Goal: Task Accomplishment & Management: Use online tool/utility

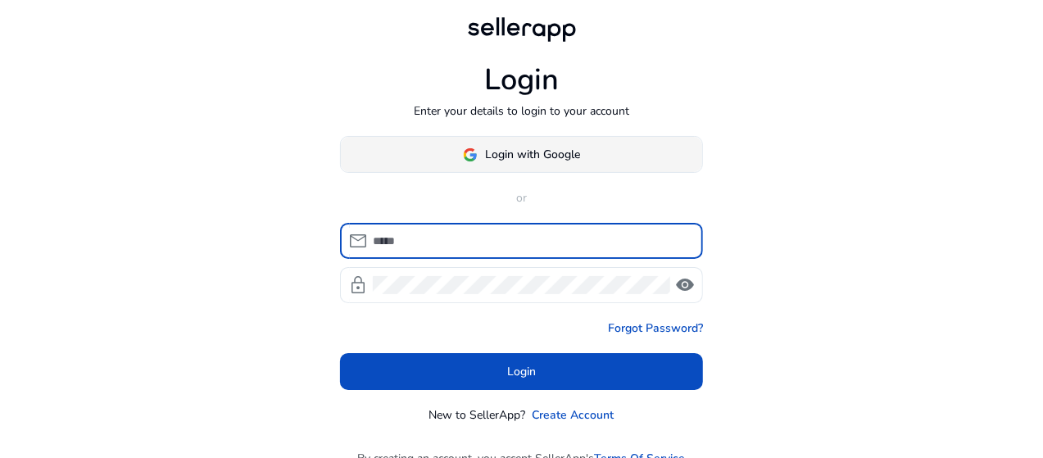
click at [565, 135] on div "Login Enter your details to login to your account Login with Google or mail loc…" at bounding box center [521, 218] width 389 height 437
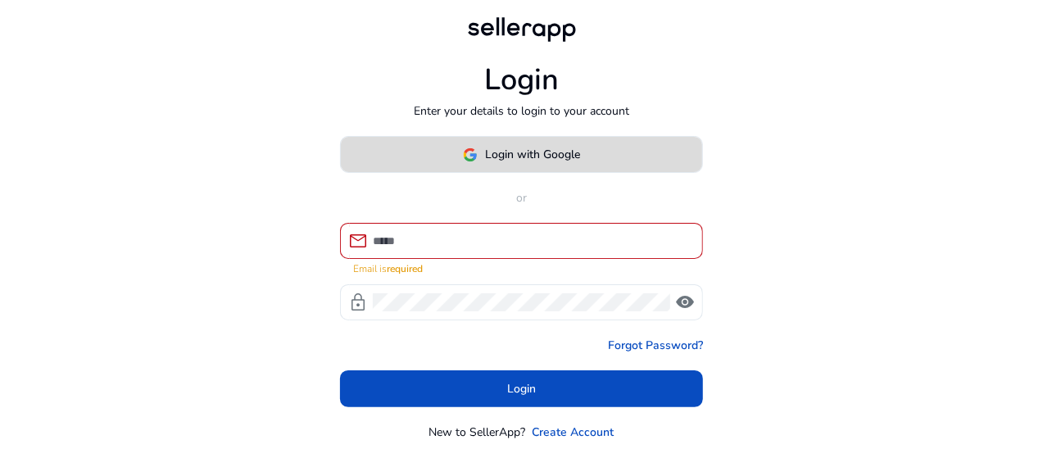
click at [560, 152] on span "Login with Google" at bounding box center [533, 154] width 95 height 17
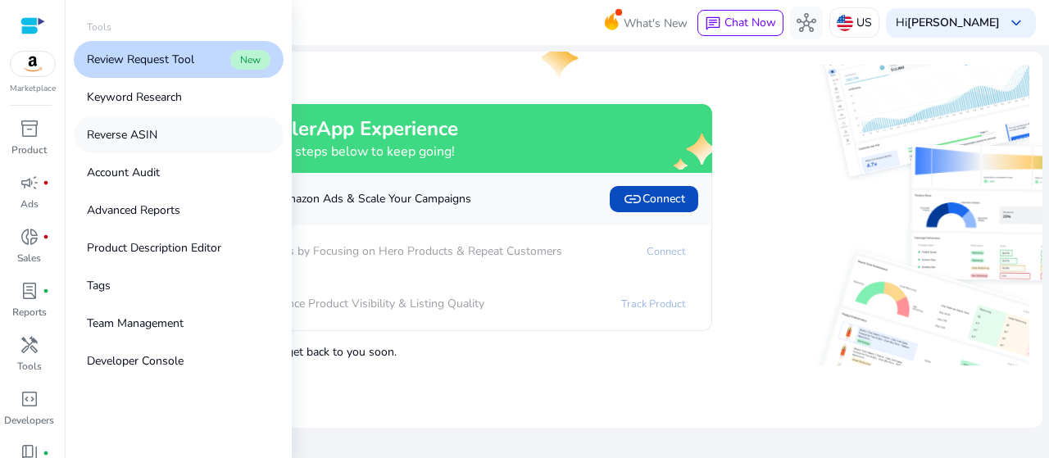
drag, startPoint x: 170, startPoint y: 135, endPoint x: 125, endPoint y: 132, distance: 45.2
click at [125, 132] on p "Reverse ASIN" at bounding box center [122, 134] width 70 height 17
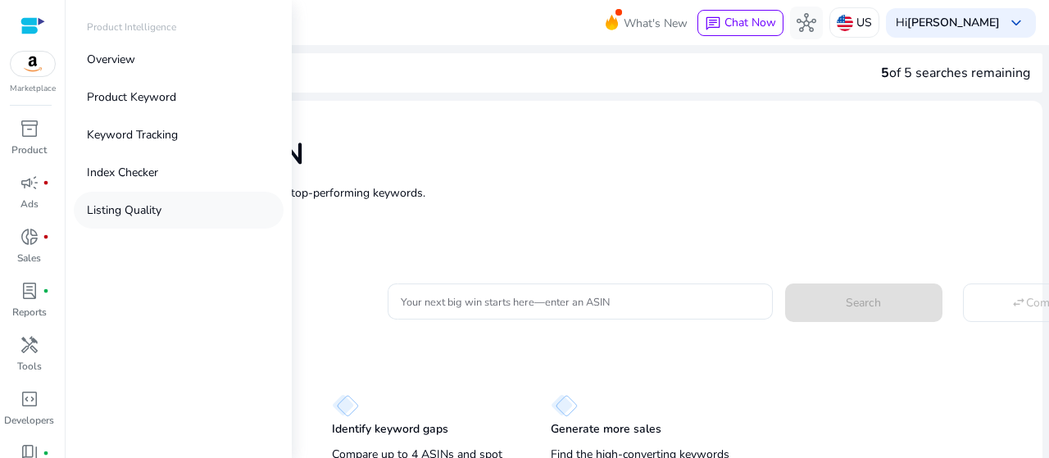
click at [136, 227] on link "Listing Quality" at bounding box center [179, 210] width 210 height 37
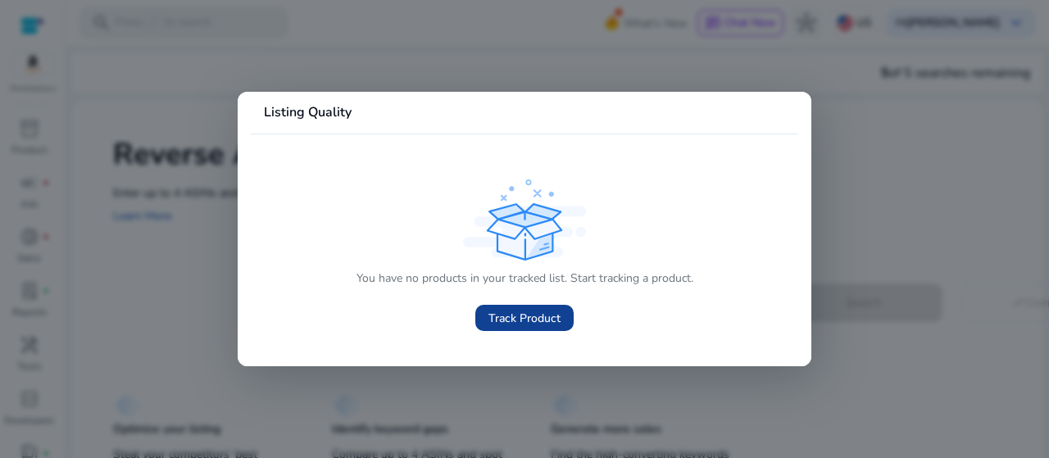
click at [511, 310] on span "Track Product" at bounding box center [524, 318] width 72 height 17
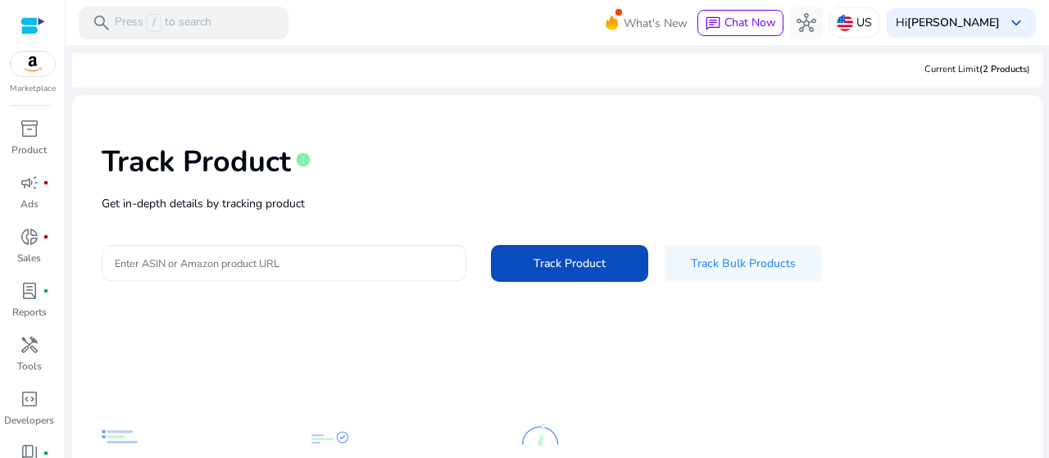
click at [345, 246] on div at bounding box center [284, 263] width 338 height 36
drag, startPoint x: 345, startPoint y: 246, endPoint x: 288, endPoint y: 256, distance: 57.5
click at [288, 256] on input "Enter ASIN or Amazon product URL" at bounding box center [284, 263] width 338 height 18
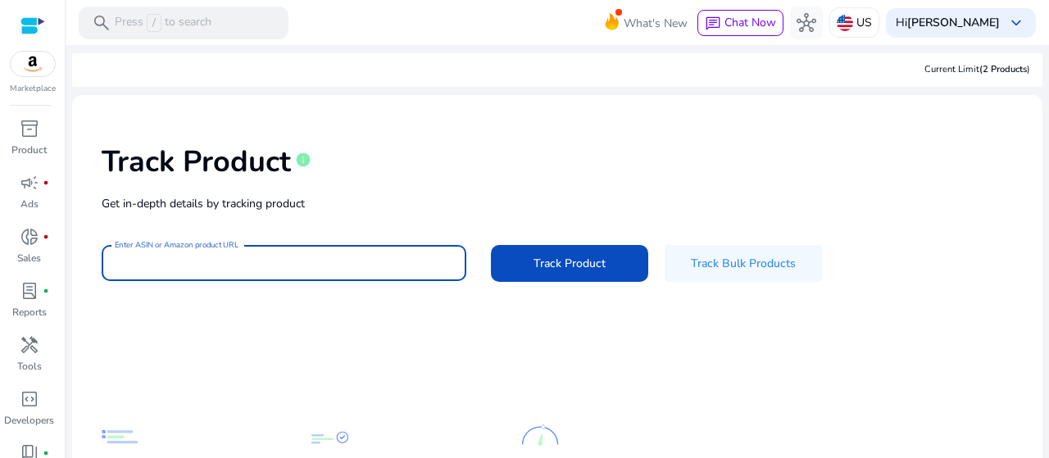
paste input "**********"
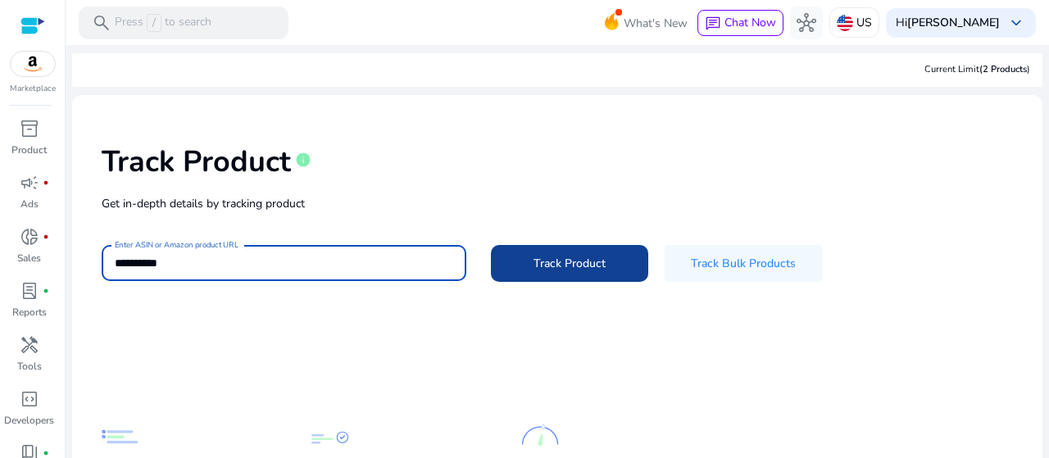
type input "**********"
click at [583, 261] on span "Track Product" at bounding box center [569, 263] width 72 height 17
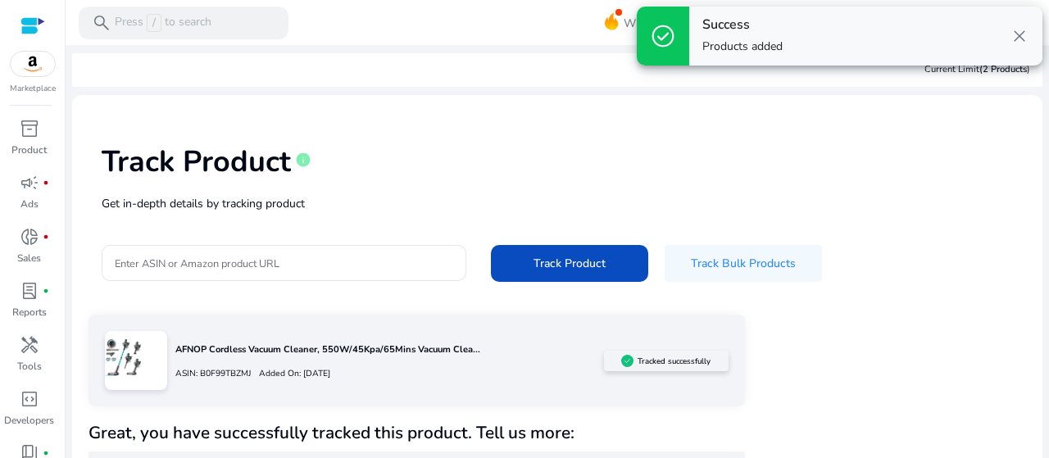
drag, startPoint x: 1048, startPoint y: 69, endPoint x: 1048, endPoint y: 89, distance: 20.5
click at [1042, 89] on body "We recommend switching to desktop view for the best experience. Marketplace inv…" at bounding box center [524, 229] width 1049 height 458
click at [836, 217] on div "Track Product info Get in-depth details by tracking product Enter ASIN or Amazo…" at bounding box center [557, 211] width 944 height 207
click at [392, 343] on p "AFNOP Cordless Vacuum Cleaner, 550W/45Kpa/65Mins Vacuum Clea..." at bounding box center [389, 350] width 428 height 14
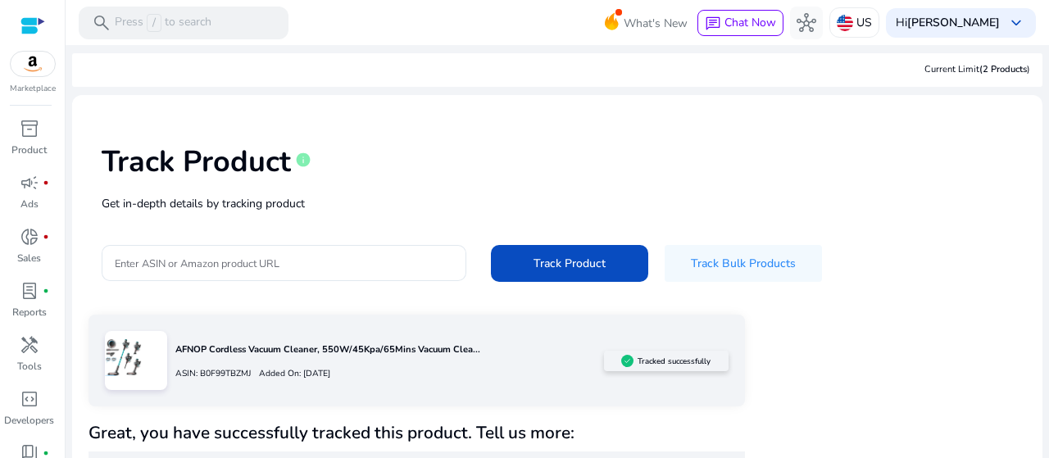
click at [115, 358] on img at bounding box center [123, 357] width 37 height 37
click at [34, 138] on span "inventory_2" at bounding box center [30, 129] width 20 height 20
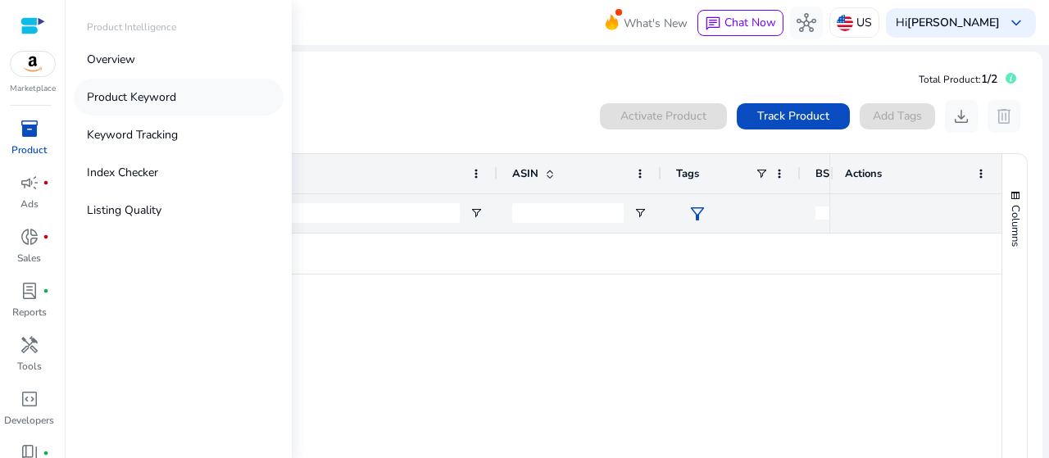
click at [141, 97] on p "Product Keyword" at bounding box center [131, 96] width 89 height 17
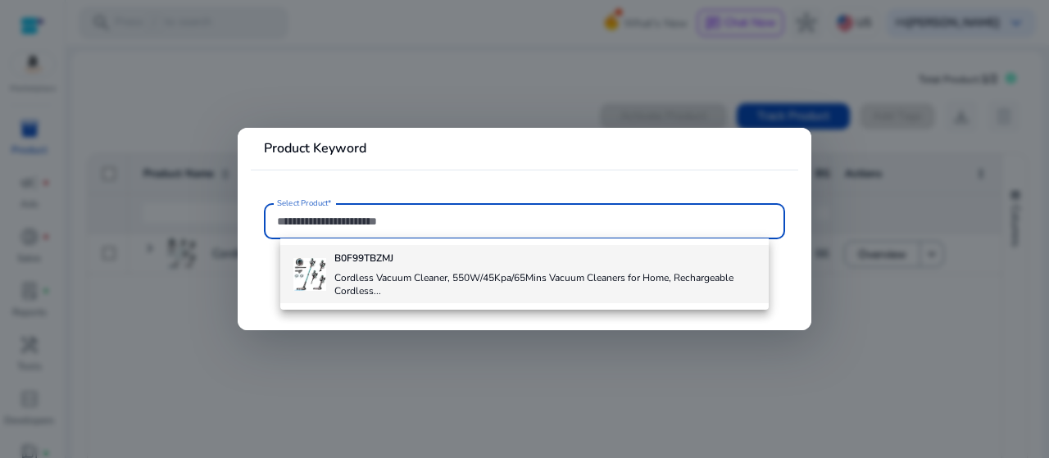
click at [429, 294] on h4 "Cordless Vacuum Cleaner, 550W/45Kpa/65Mins Vacuum Cleaners for Home, Rechargeab…" at bounding box center [544, 284] width 421 height 26
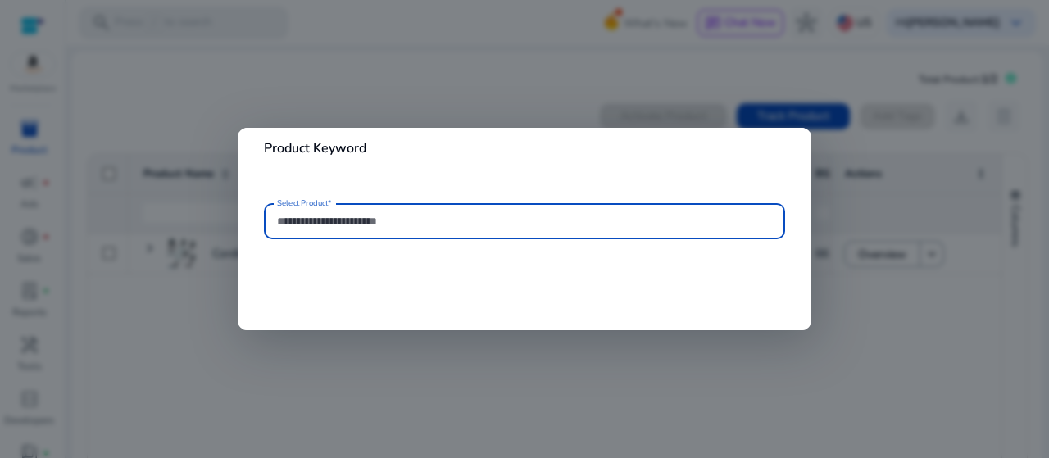
type input "**********"
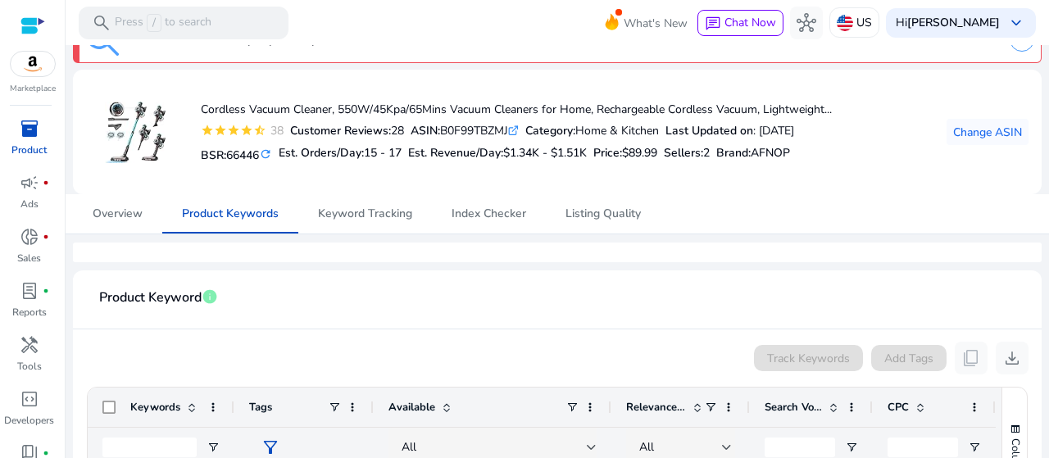
scroll to position [111, 0]
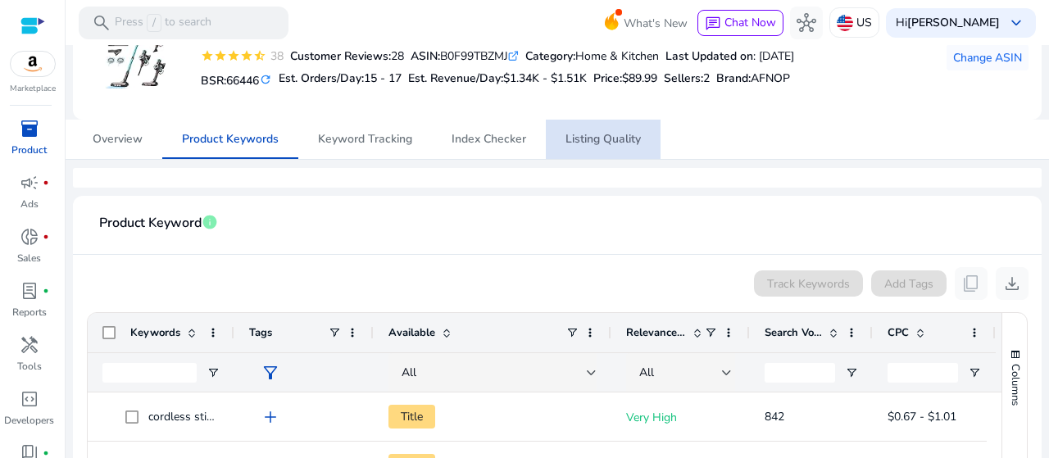
click at [584, 129] on span "Listing Quality" at bounding box center [602, 139] width 75 height 39
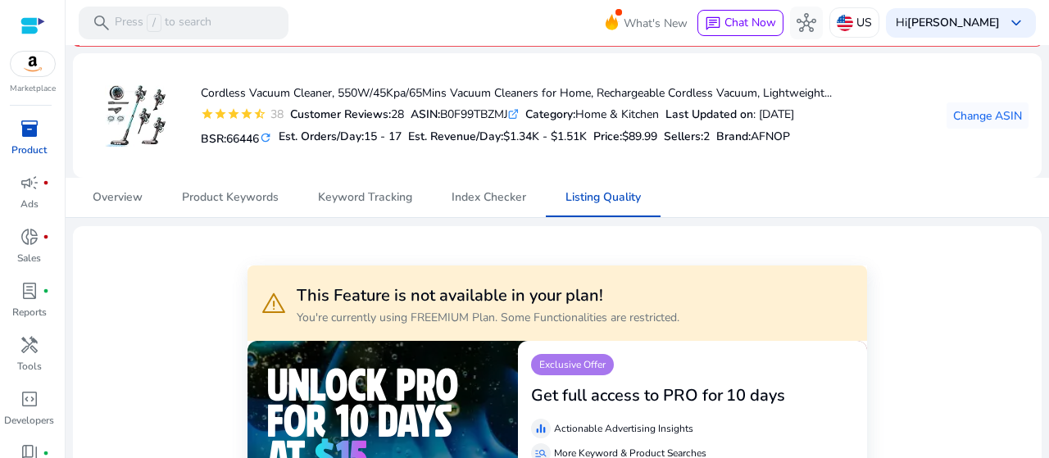
scroll to position [96, 0]
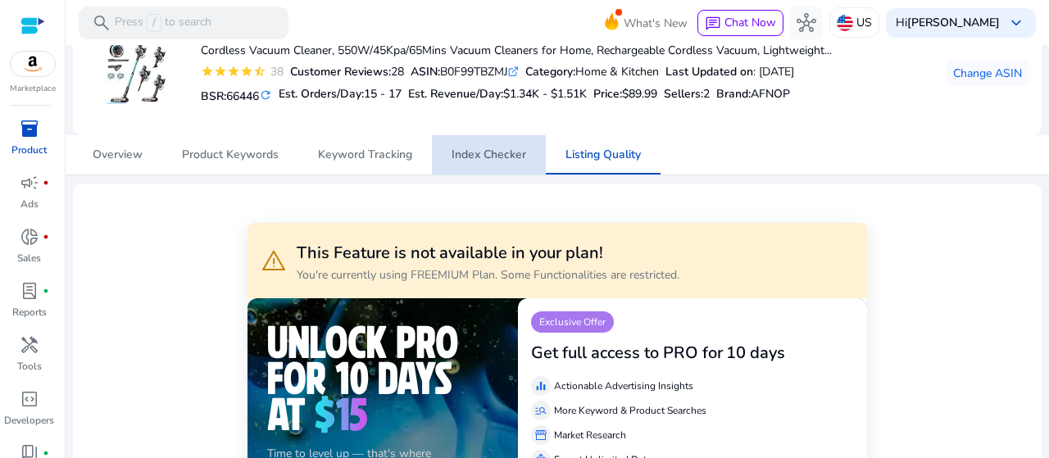
click at [432, 138] on link "Index Checker" at bounding box center [489, 154] width 114 height 39
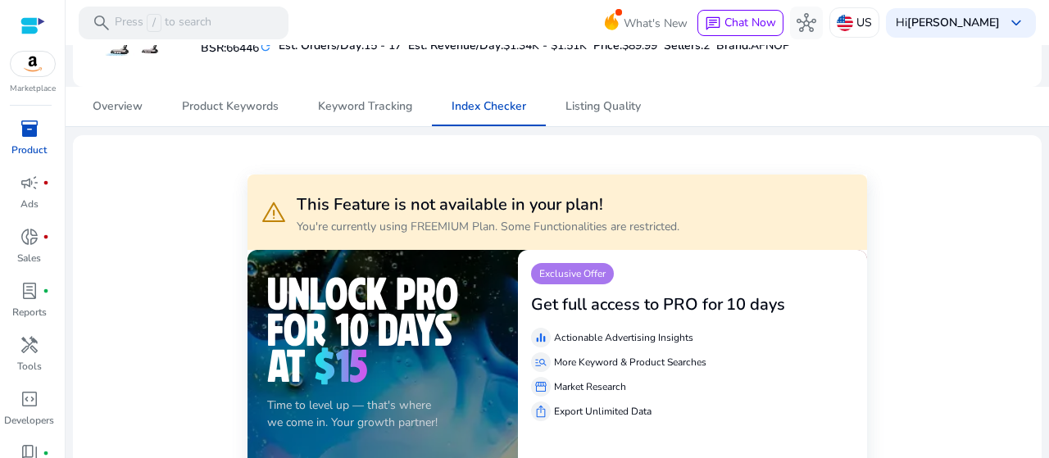
scroll to position [146, 0]
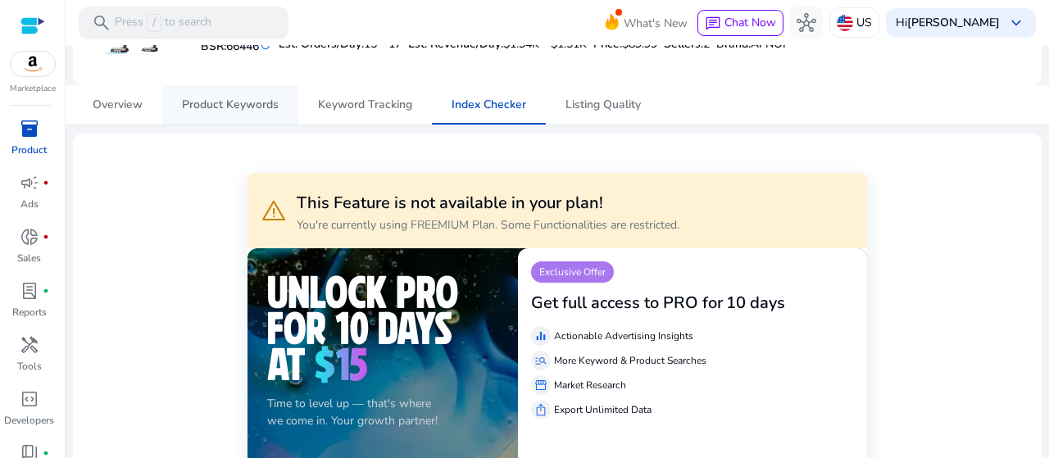
click at [261, 88] on span "Product Keywords" at bounding box center [230, 104] width 97 height 39
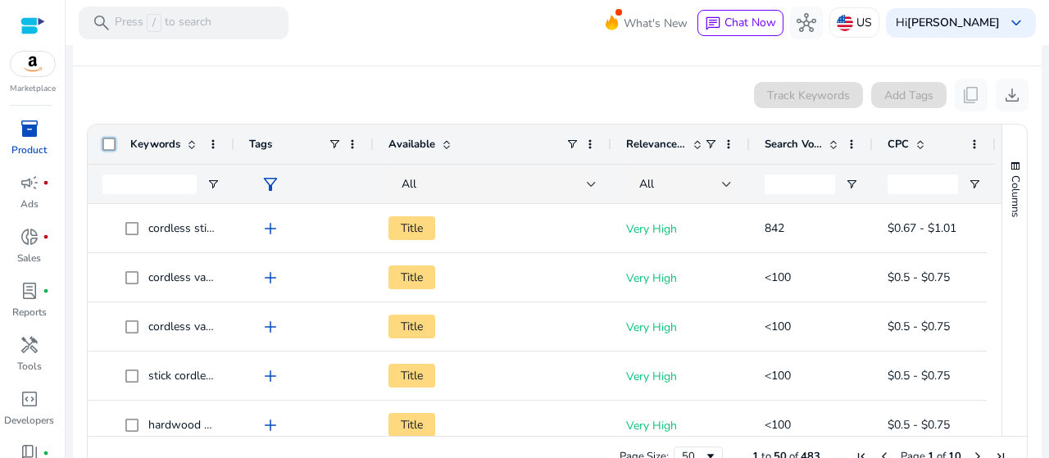
scroll to position [303, 0]
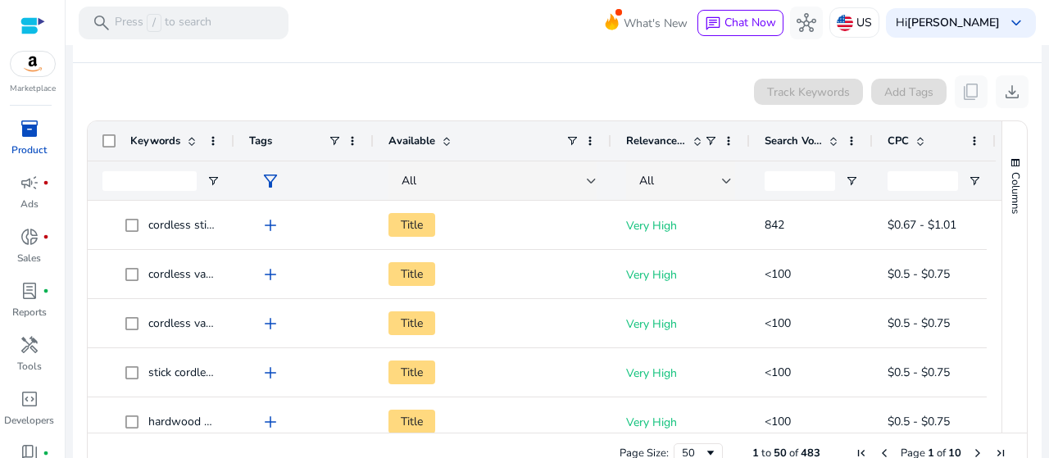
click at [830, 142] on span at bounding box center [833, 140] width 13 height 13
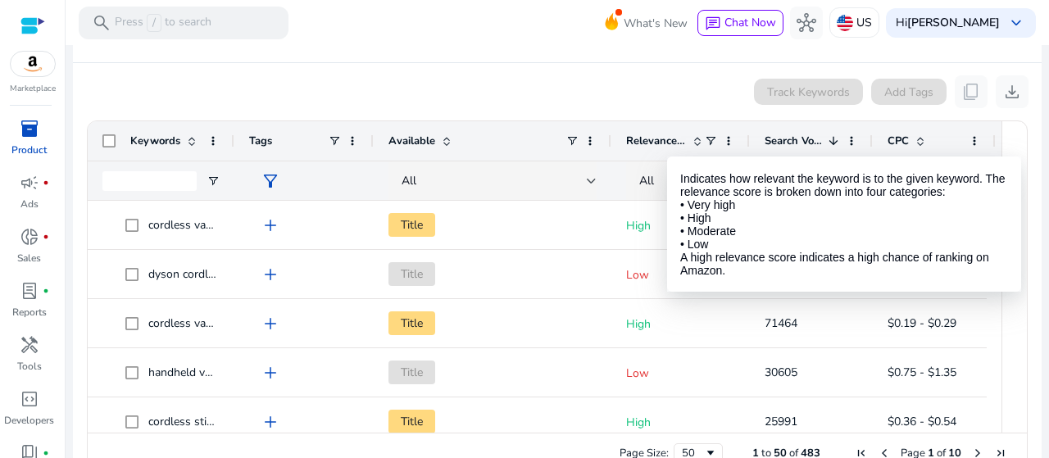
click at [700, 141] on span at bounding box center [697, 140] width 13 height 13
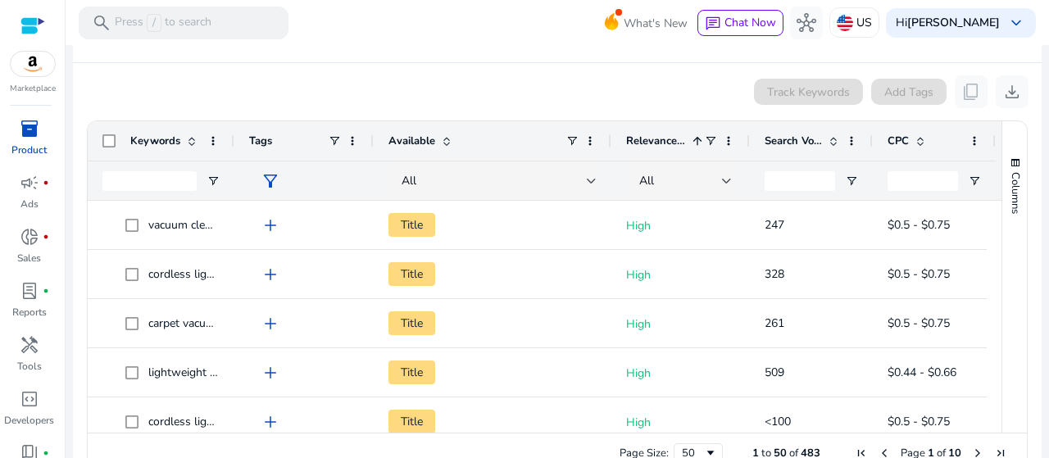
click at [700, 141] on span at bounding box center [697, 140] width 13 height 13
click at [711, 138] on span at bounding box center [710, 140] width 13 height 13
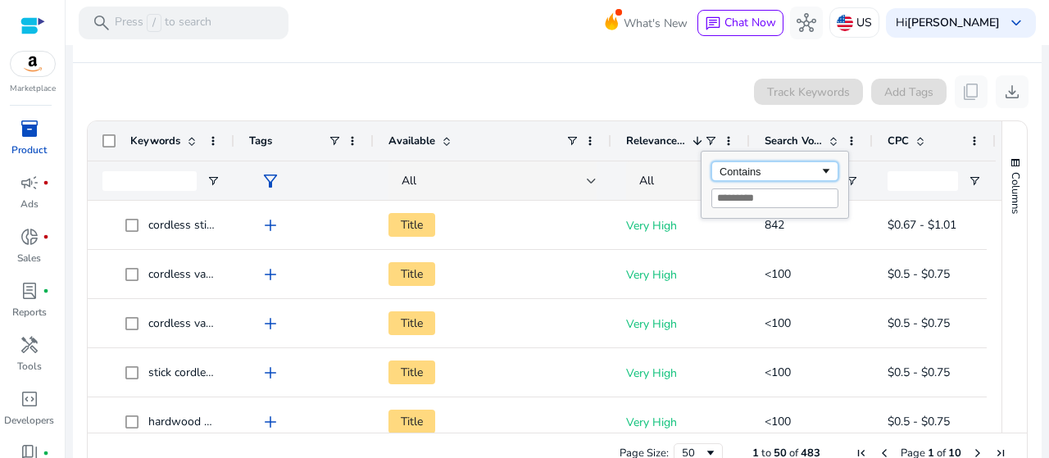
click at [739, 170] on div "Contains" at bounding box center [769, 171] width 100 height 12
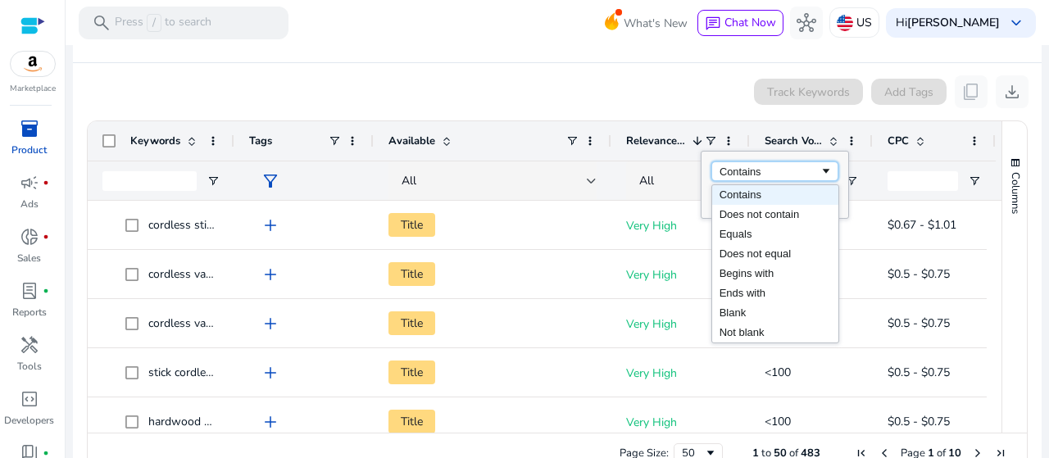
click at [739, 170] on div "Contains" at bounding box center [769, 171] width 100 height 12
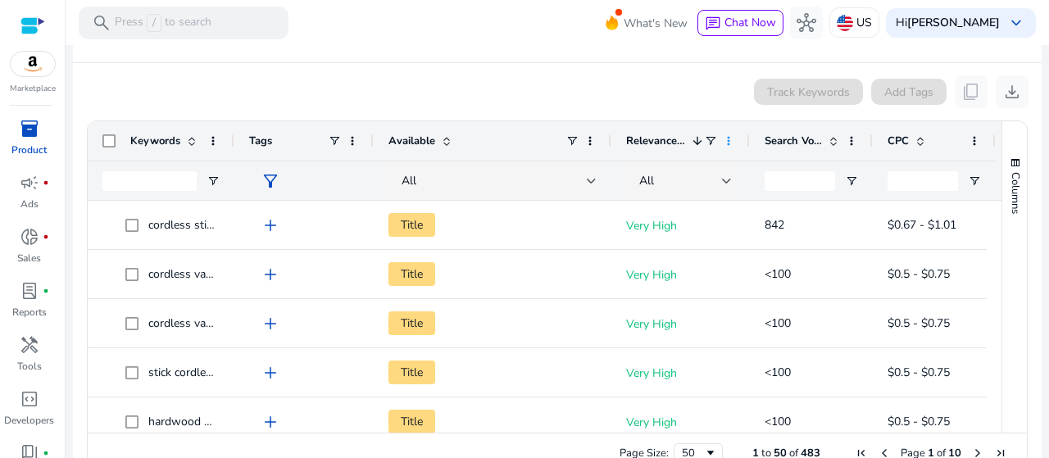
click at [724, 140] on span at bounding box center [728, 140] width 13 height 13
click at [691, 108] on app-product-keyword-grid "Track Keywords Add Tags content_copy download Press ENTER to sort. Press ALT DO…" at bounding box center [557, 272] width 942 height 418
click at [804, 175] on input "Search Volume Filter Input" at bounding box center [799, 181] width 70 height 20
click at [806, 135] on span "Search Volume" at bounding box center [792, 141] width 57 height 15
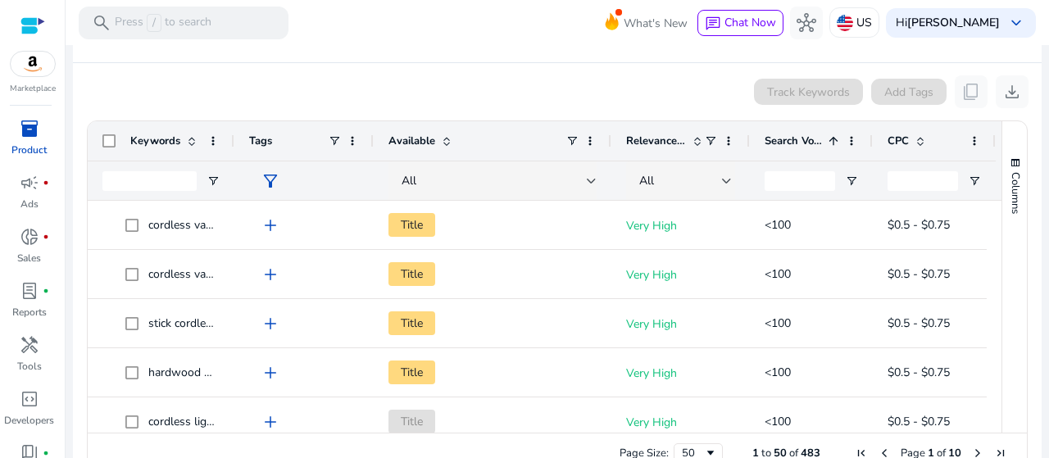
click at [806, 135] on span "Search Volume" at bounding box center [792, 141] width 57 height 15
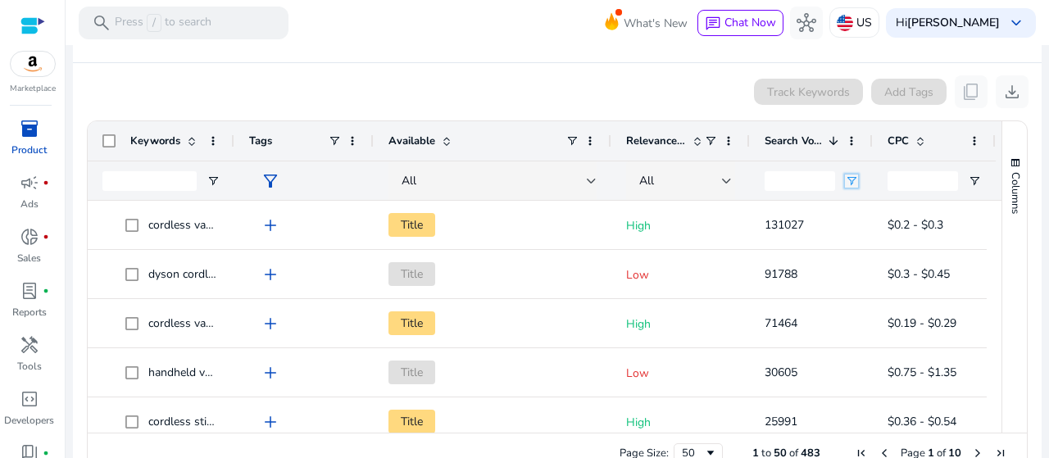
click at [850, 181] on span "Open Filter Menu" at bounding box center [851, 181] width 13 height 13
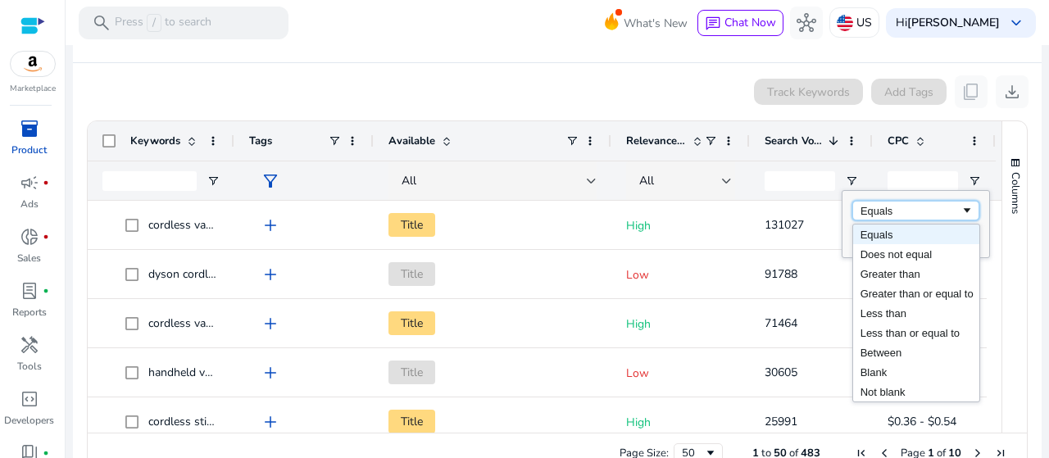
click at [874, 206] on div "Equals" at bounding box center [910, 211] width 100 height 12
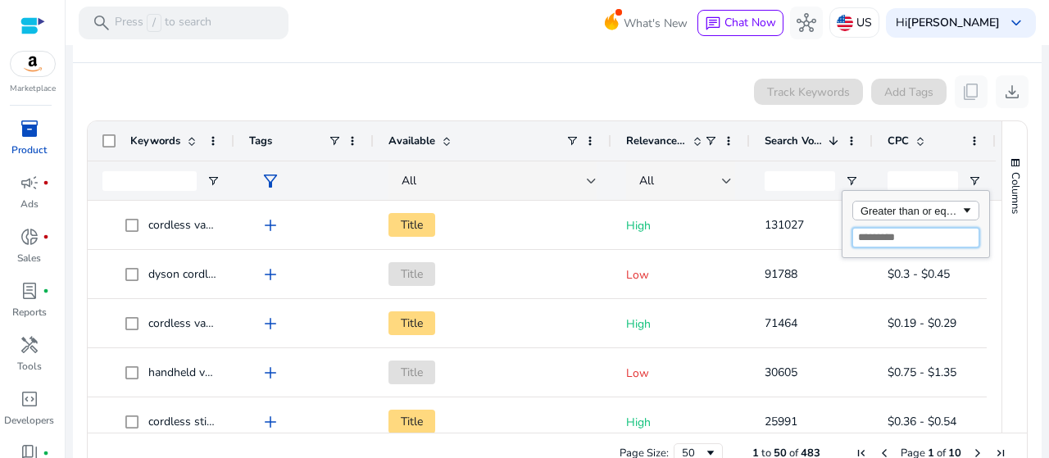
click at [900, 233] on input "Filter Value" at bounding box center [915, 238] width 127 height 20
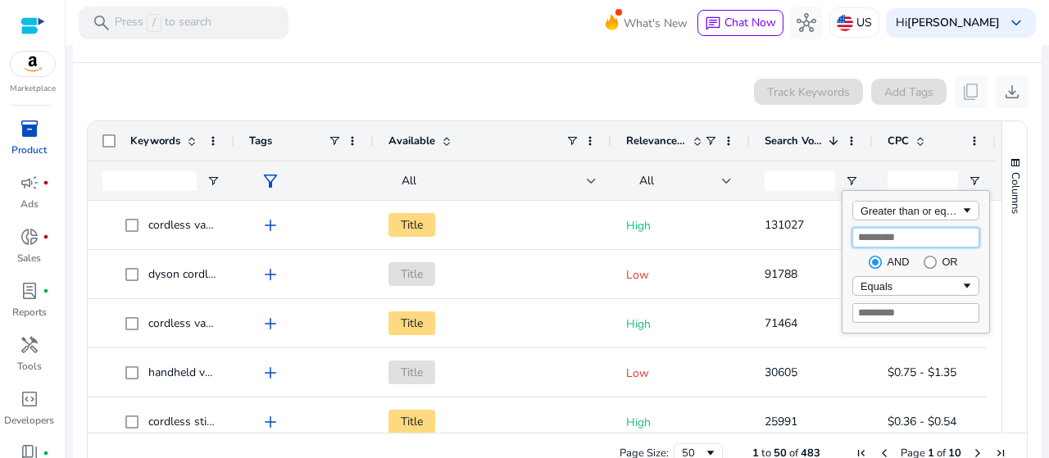
type input "****"
click at [713, 99] on div "Track Keywords Add Tags content_copy download" at bounding box center [557, 91] width 942 height 33
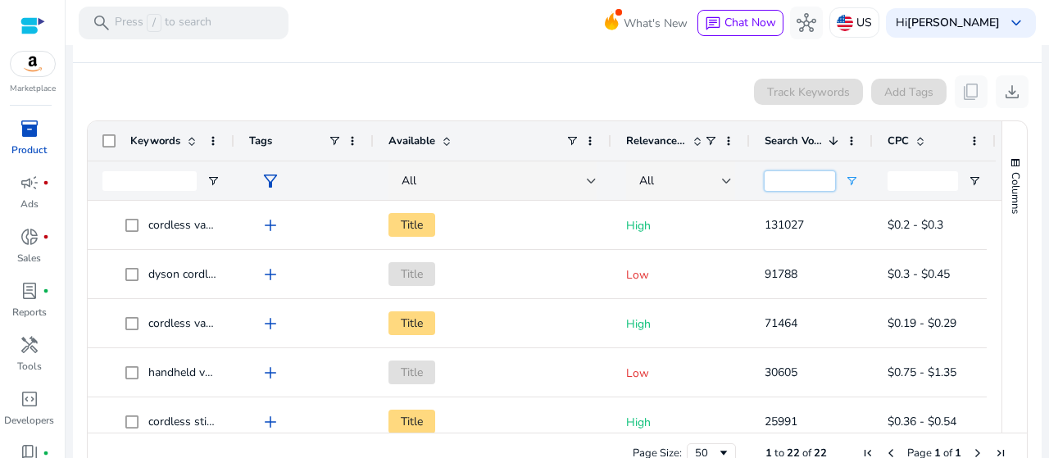
click at [805, 181] on input "****" at bounding box center [799, 181] width 70 height 20
click at [846, 183] on span "Open Filter Menu" at bounding box center [851, 181] width 13 height 13
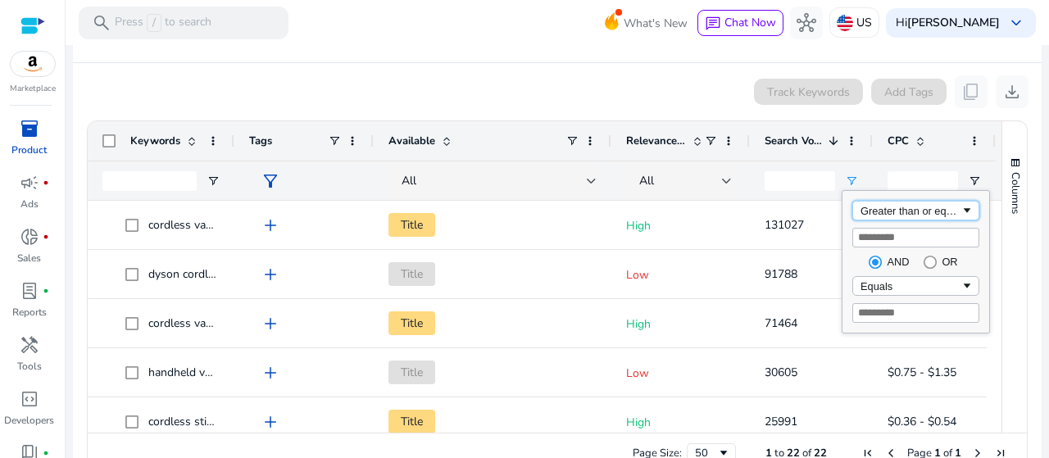
click at [949, 206] on div "Greater than or equal to" at bounding box center [910, 211] width 100 height 12
click at [908, 282] on div "Equals" at bounding box center [910, 286] width 100 height 12
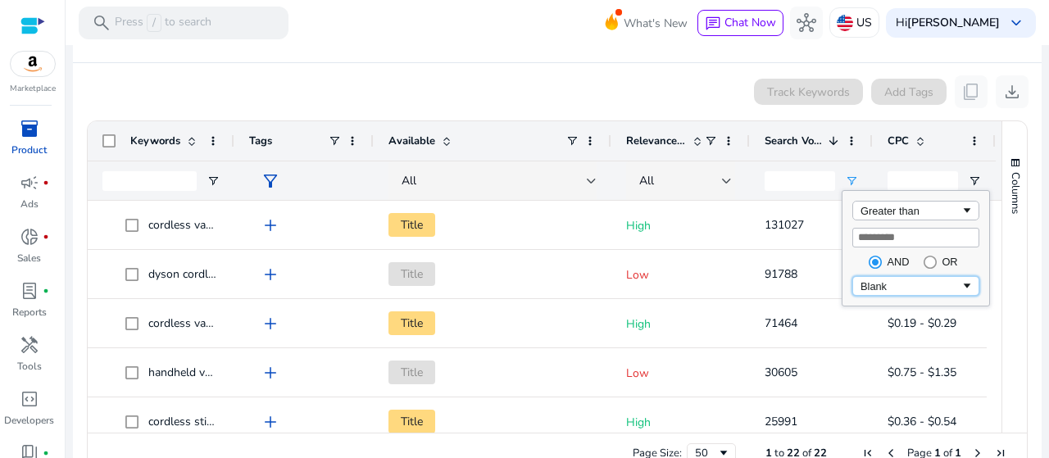
type input "**********"
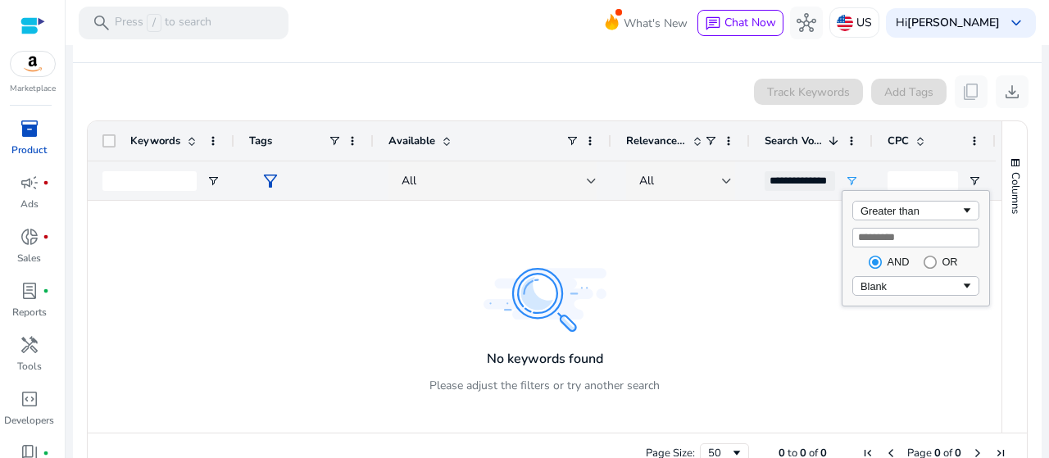
click at [778, 234] on div at bounding box center [545, 317] width 914 height 232
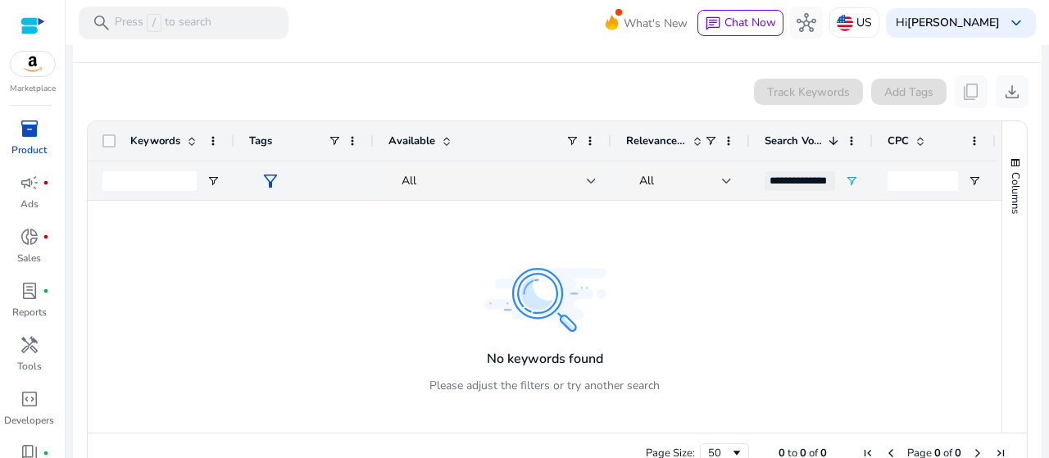
click at [790, 217] on div at bounding box center [545, 317] width 914 height 232
click at [850, 178] on span "Open Filter Menu" at bounding box center [851, 181] width 13 height 13
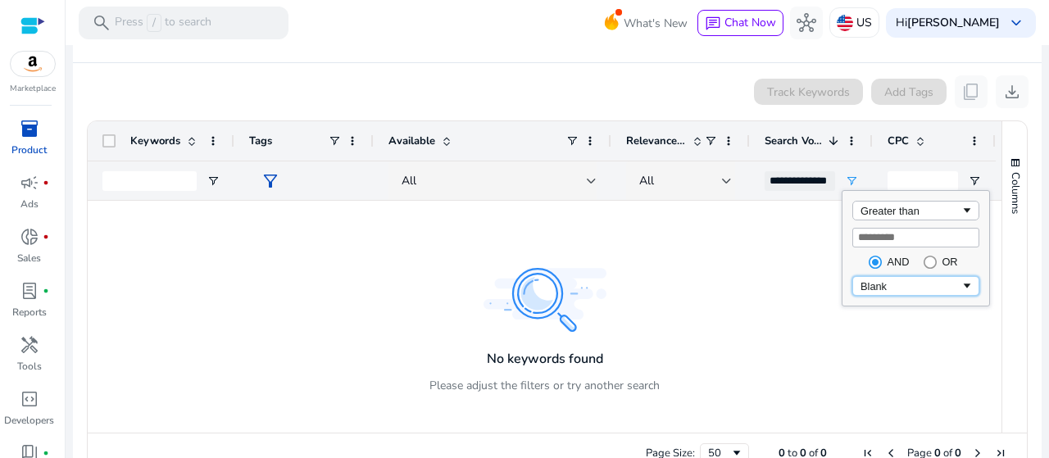
click at [923, 281] on div "Blank" at bounding box center [910, 286] width 100 height 12
click at [925, 309] on input "Filter Value" at bounding box center [915, 313] width 127 height 20
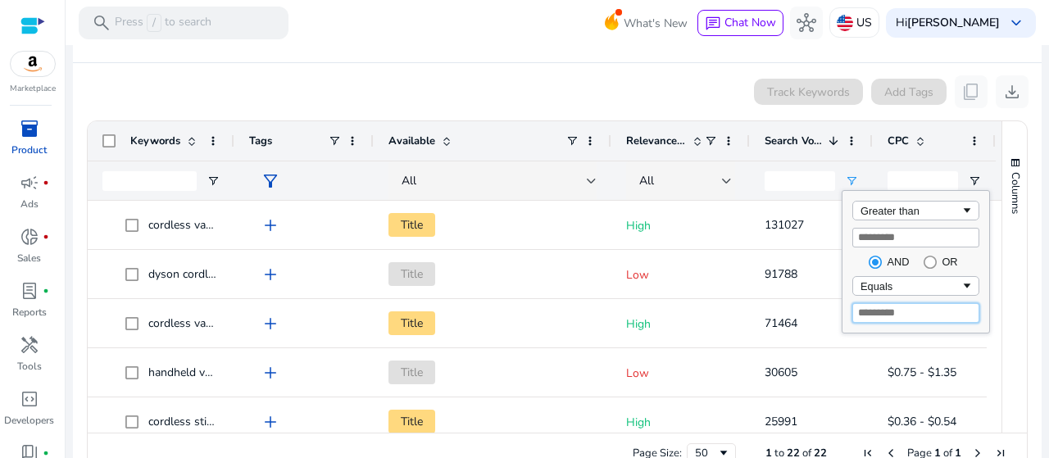
type input "****"
type input "**********"
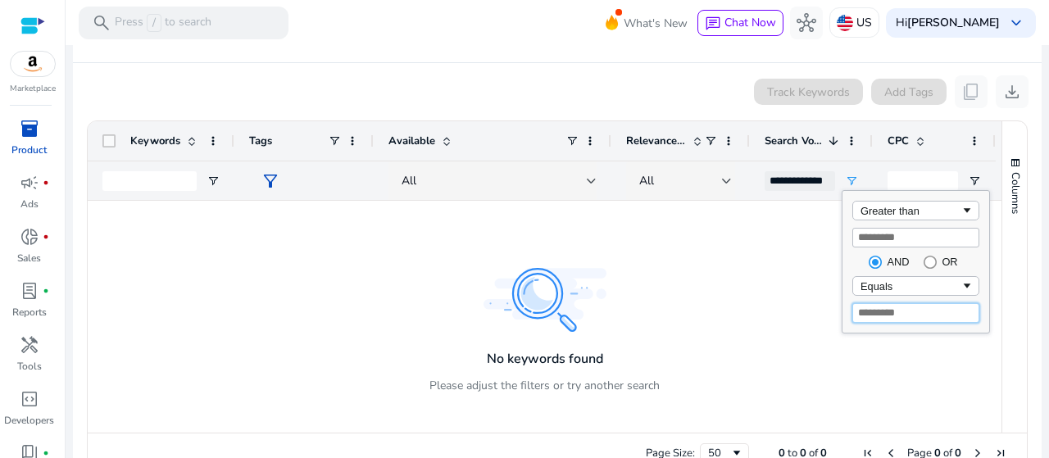
type input "****"
click at [758, 248] on div at bounding box center [545, 317] width 914 height 232
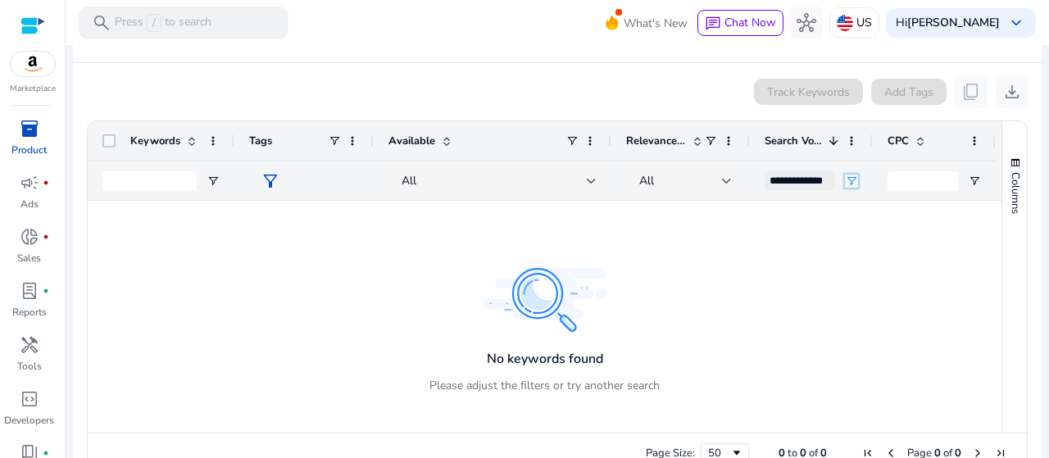
click at [846, 179] on span "Open Filter Menu" at bounding box center [851, 181] width 13 height 13
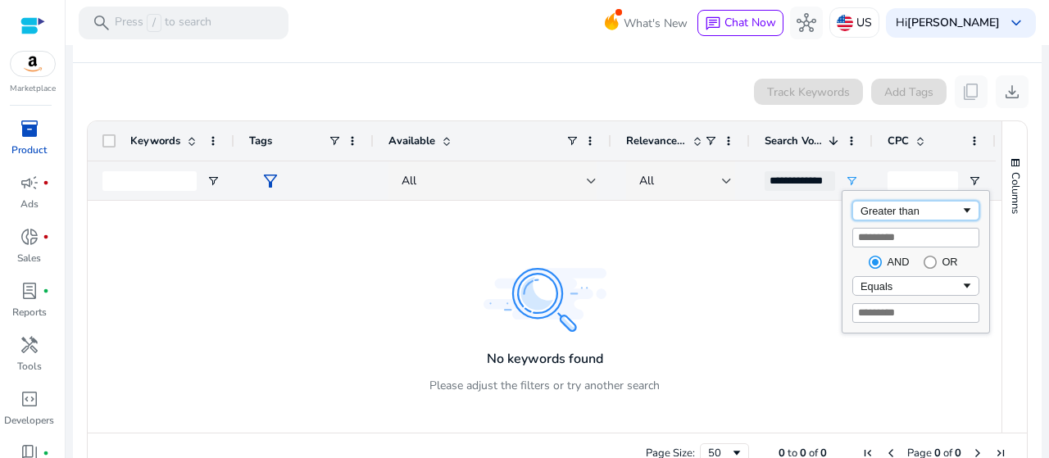
click at [880, 214] on div "Greater than" at bounding box center [910, 211] width 100 height 12
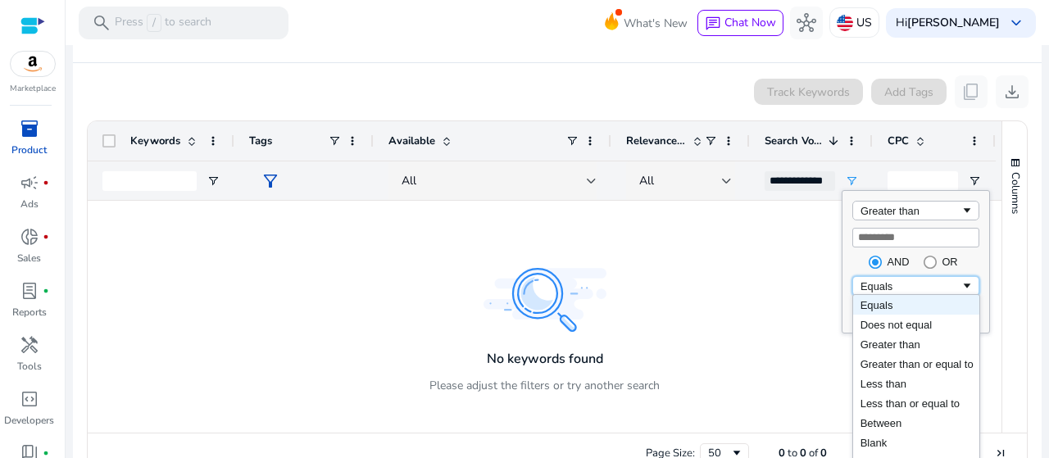
click at [937, 288] on div "Equals" at bounding box center [910, 286] width 100 height 12
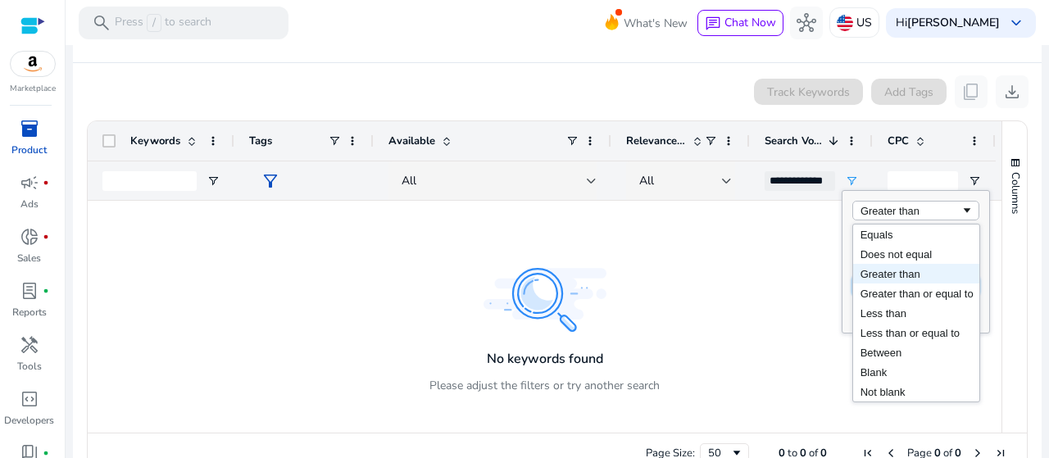
click at [927, 217] on div "Greater than" at bounding box center [915, 211] width 127 height 20
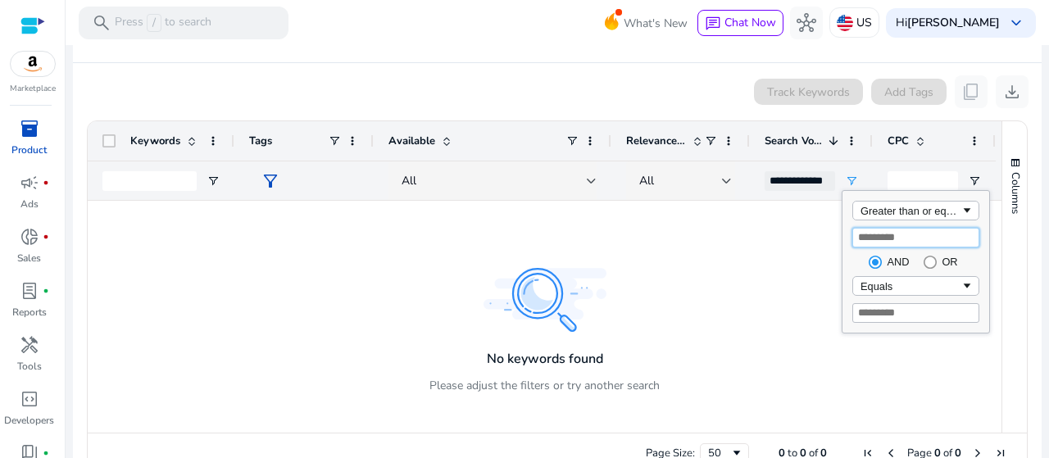
click at [904, 232] on input "****" at bounding box center [915, 238] width 127 height 20
type input "**********"
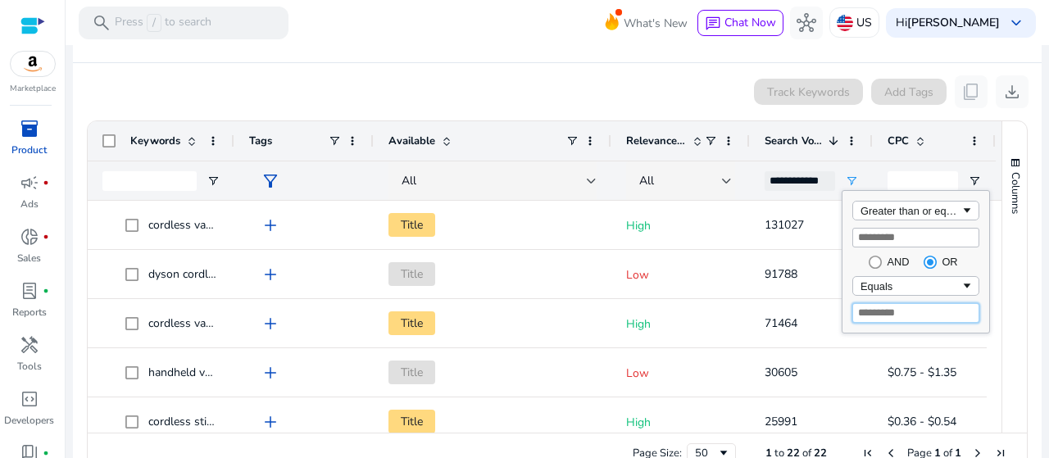
click at [909, 313] on input "****" at bounding box center [915, 313] width 127 height 20
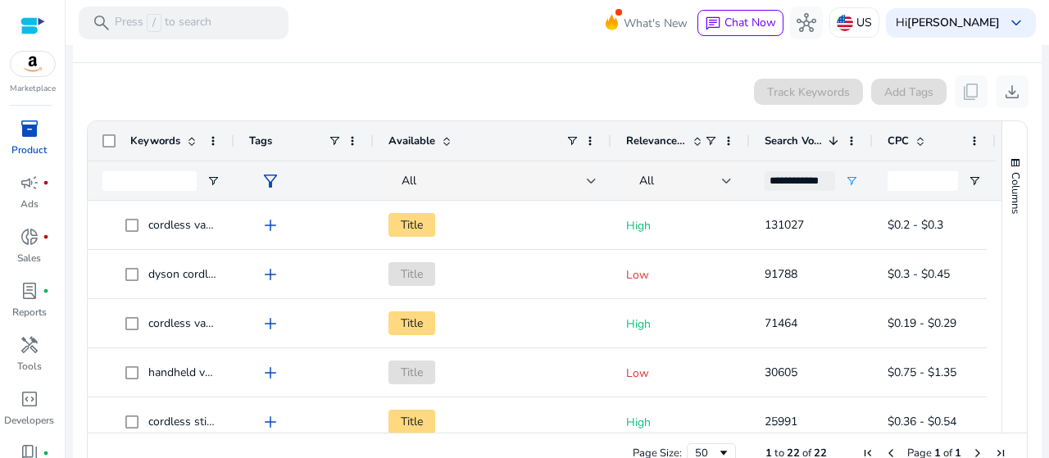
click at [639, 94] on div "Track Keywords Add Tags content_copy download" at bounding box center [557, 91] width 942 height 33
click at [672, 175] on div "All" at bounding box center [680, 181] width 83 height 18
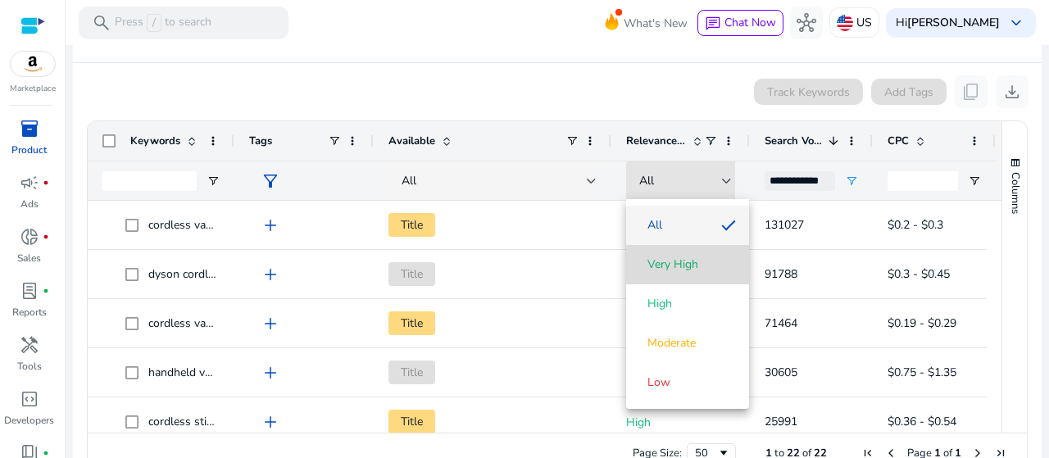
click at [695, 262] on span "Very High" at bounding box center [672, 264] width 51 height 16
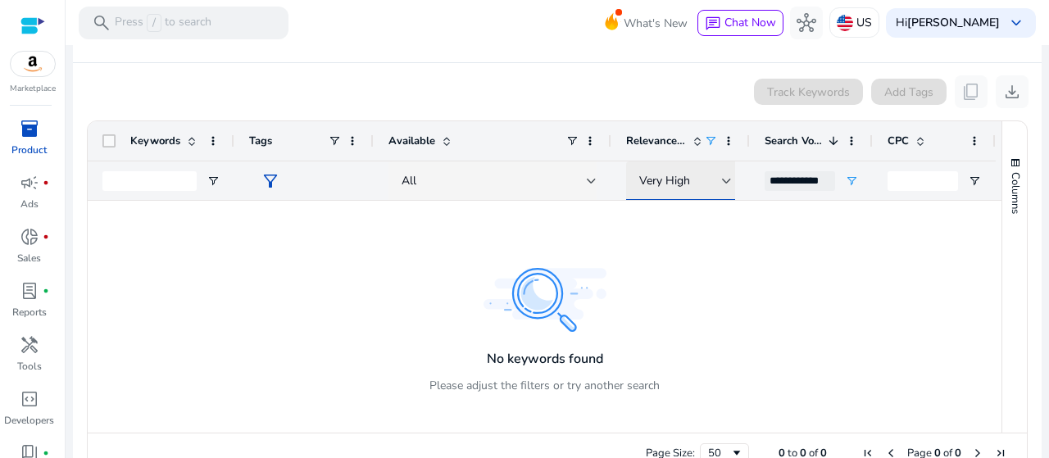
click at [725, 187] on div at bounding box center [727, 181] width 10 height 20
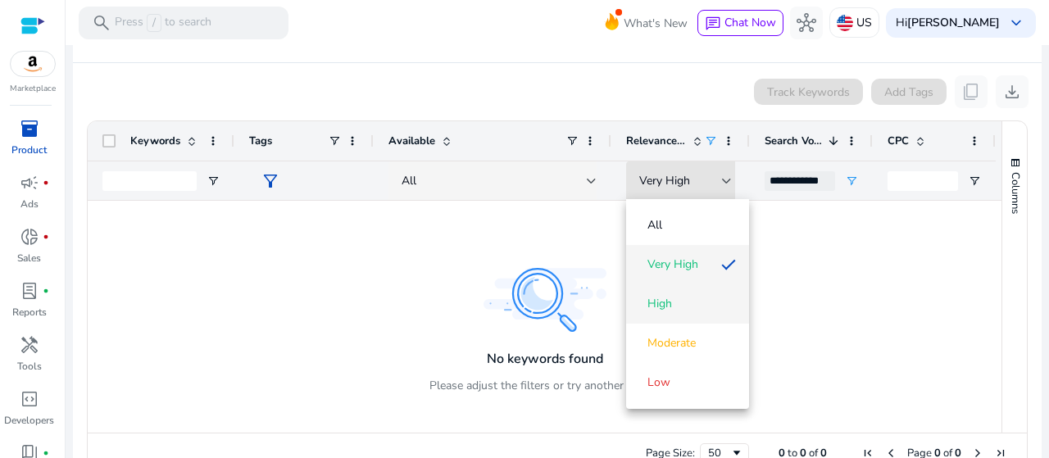
click at [696, 289] on mat-option "High" at bounding box center [687, 303] width 123 height 39
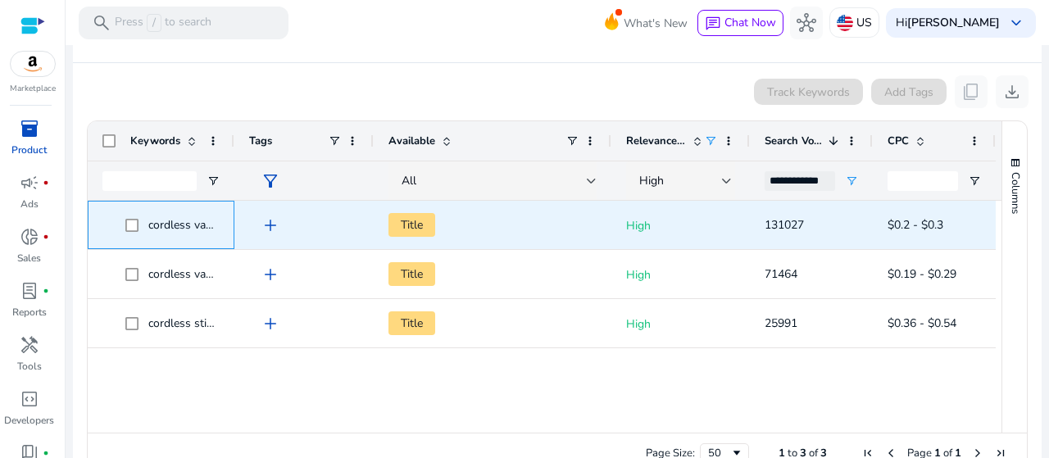
click at [182, 221] on span "cordless vacuum cleaner" at bounding box center [210, 225] width 125 height 16
click at [190, 221] on span "cordless vacuum cleaner" at bounding box center [210, 225] width 125 height 16
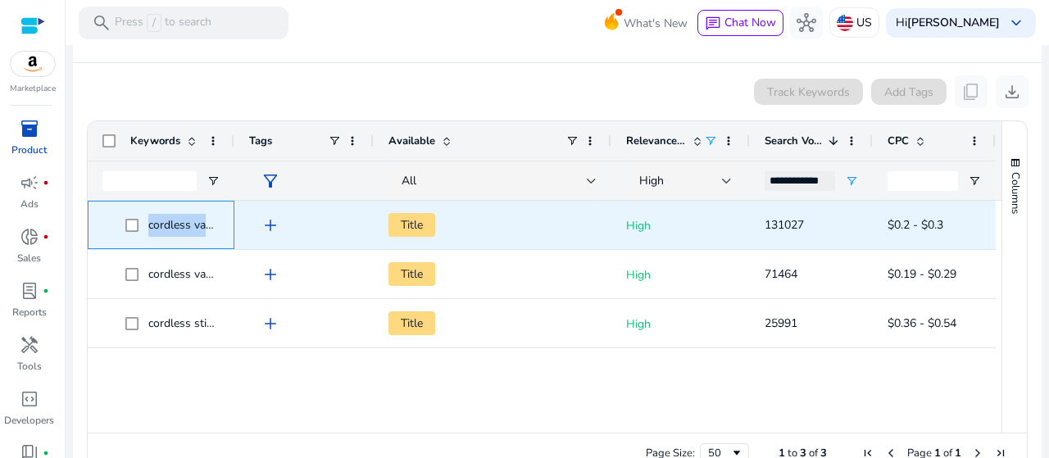
drag, startPoint x: 190, startPoint y: 221, endPoint x: 206, endPoint y: 224, distance: 16.6
click at [206, 224] on span "cordless vacuum cleaner" at bounding box center [210, 225] width 125 height 16
click at [215, 224] on span "cordless vacuum cleaner" at bounding box center [210, 225] width 125 height 16
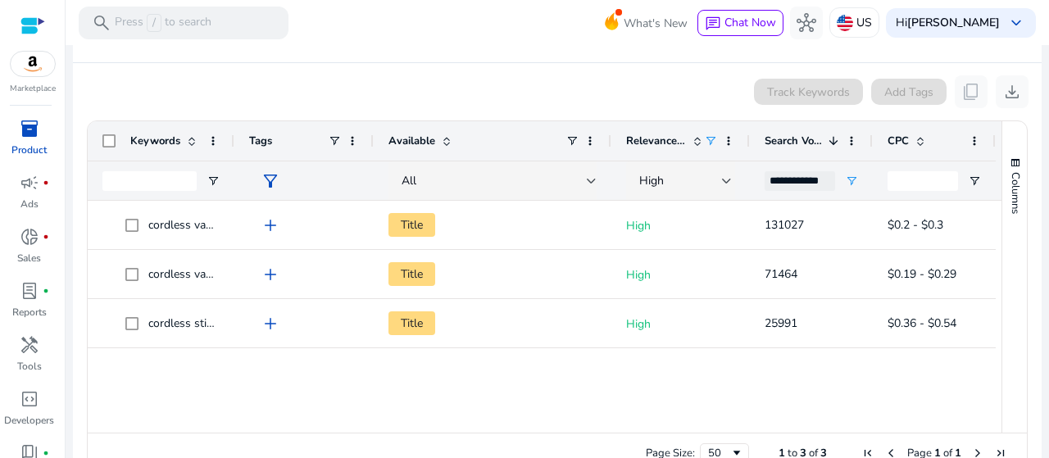
click at [790, 147] on div "Search Volume 1" at bounding box center [801, 140] width 75 height 31
click at [790, 147] on div "Search Volume" at bounding box center [801, 140] width 75 height 31
click at [701, 135] on span at bounding box center [697, 140] width 13 height 13
click at [714, 136] on span at bounding box center [710, 140] width 13 height 13
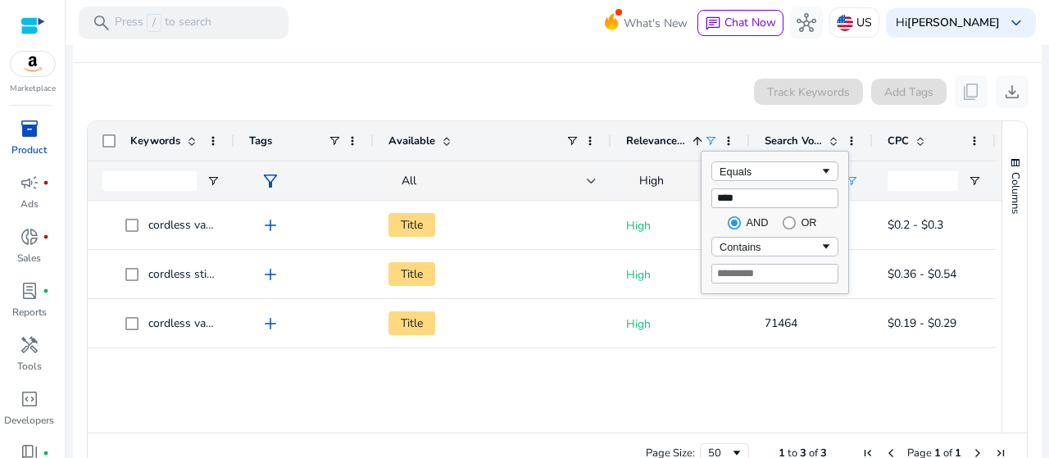
click at [714, 136] on span at bounding box center [710, 140] width 13 height 13
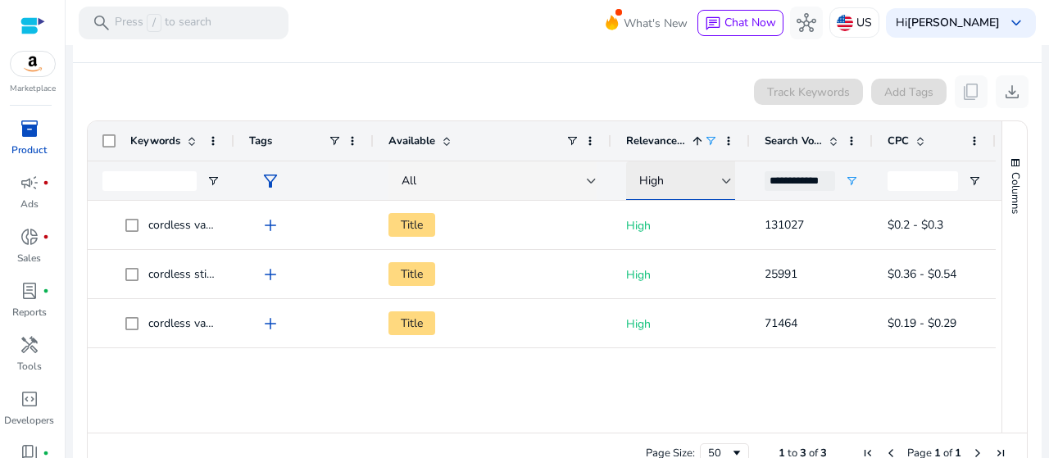
click at [659, 181] on span "High" at bounding box center [651, 181] width 25 height 16
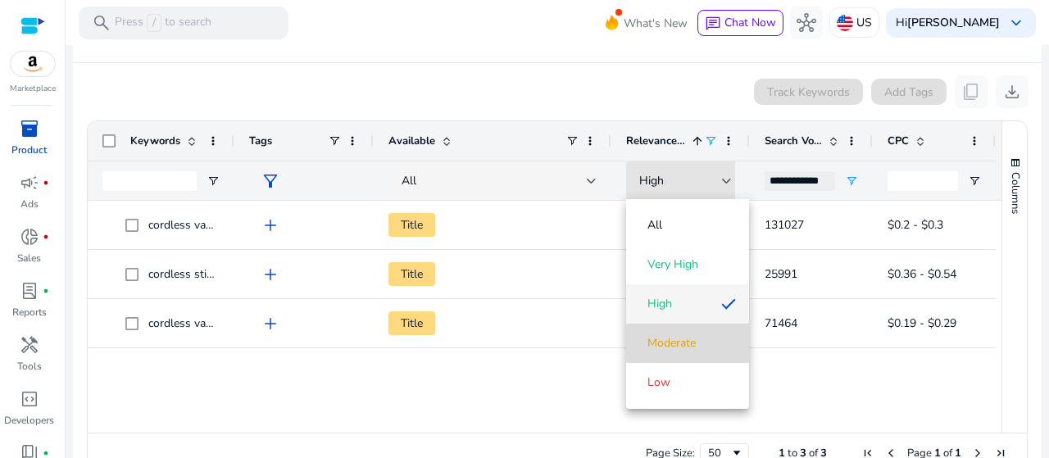
click at [678, 325] on mat-option "Moderate" at bounding box center [687, 343] width 123 height 39
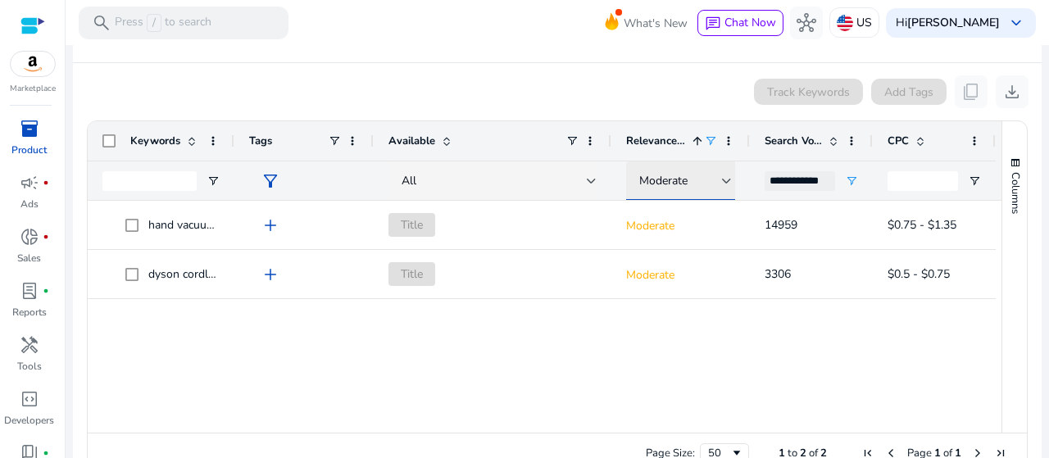
click at [688, 175] on div "Moderate" at bounding box center [680, 181] width 83 height 18
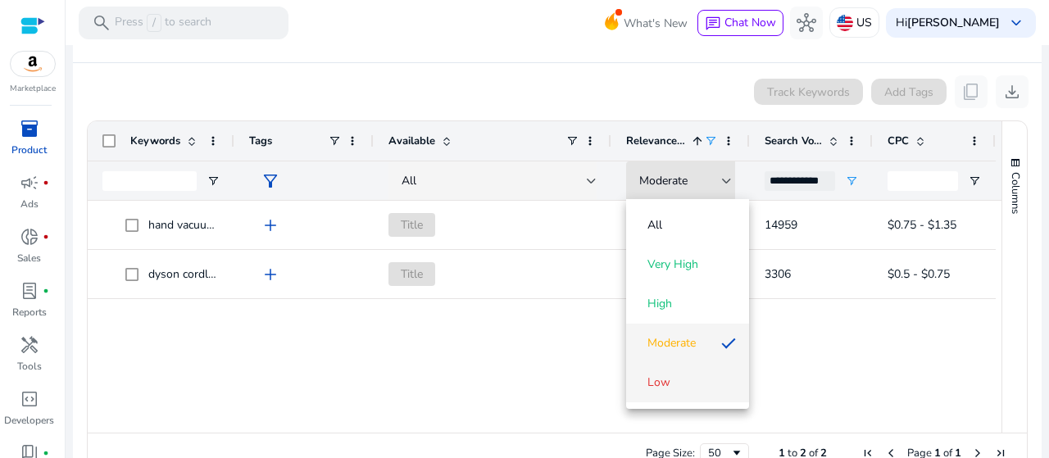
click at [683, 381] on span "Low" at bounding box center [687, 382] width 97 height 16
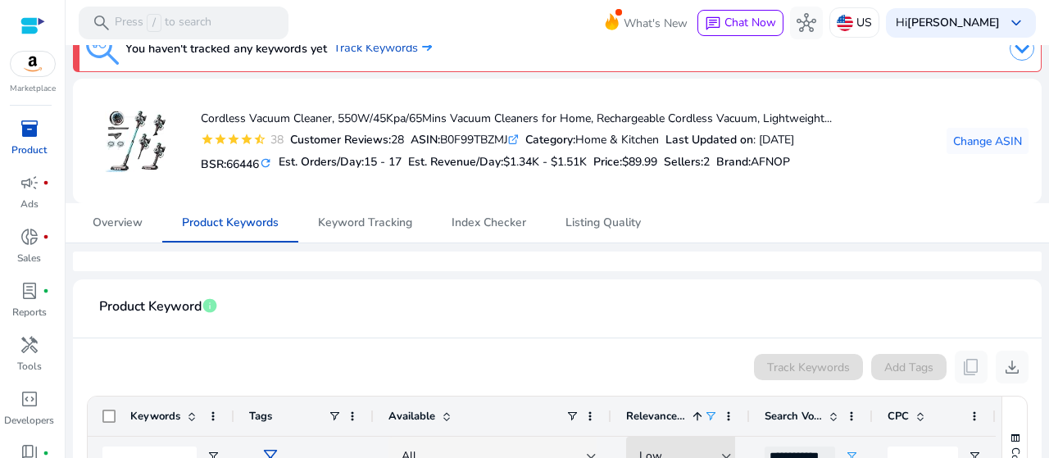
scroll to position [10, 0]
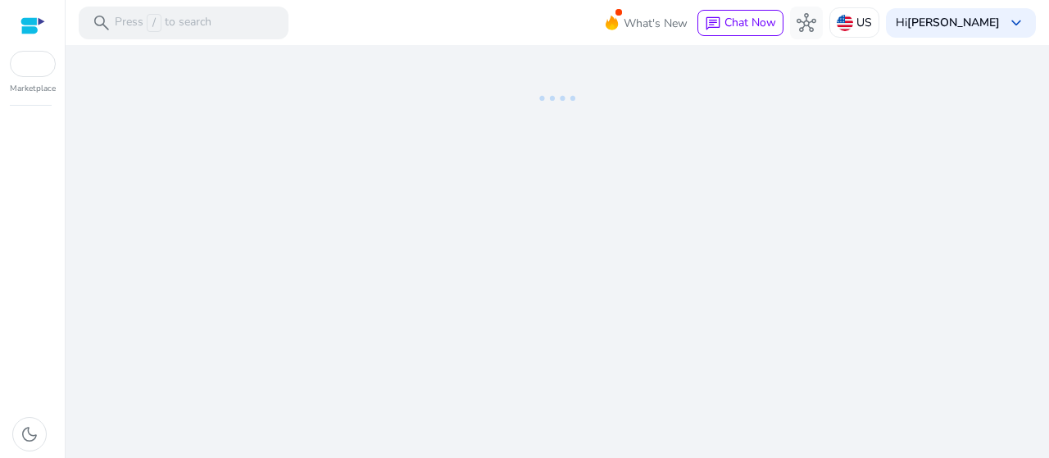
click at [600, 138] on icon at bounding box center [557, 98] width 164 height 107
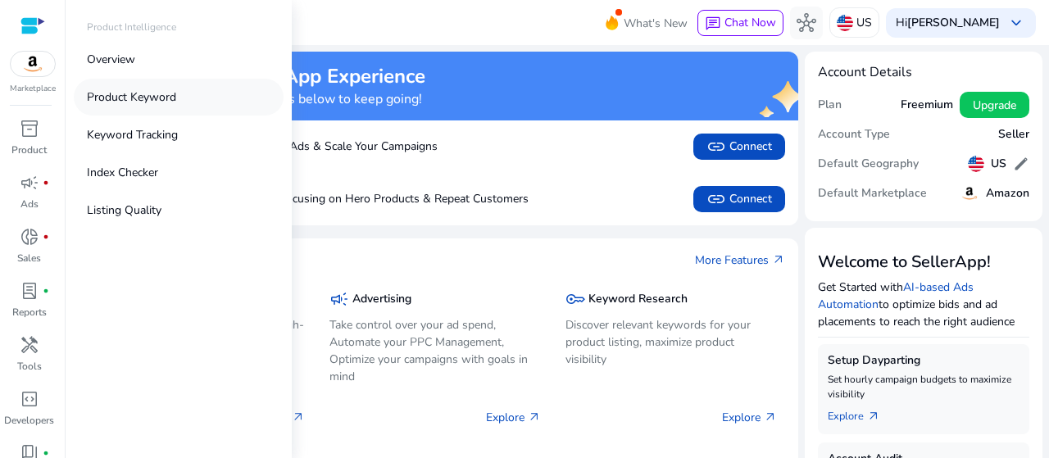
click at [143, 97] on p "Product Keyword" at bounding box center [131, 96] width 89 height 17
